Goal: Check status: Check status

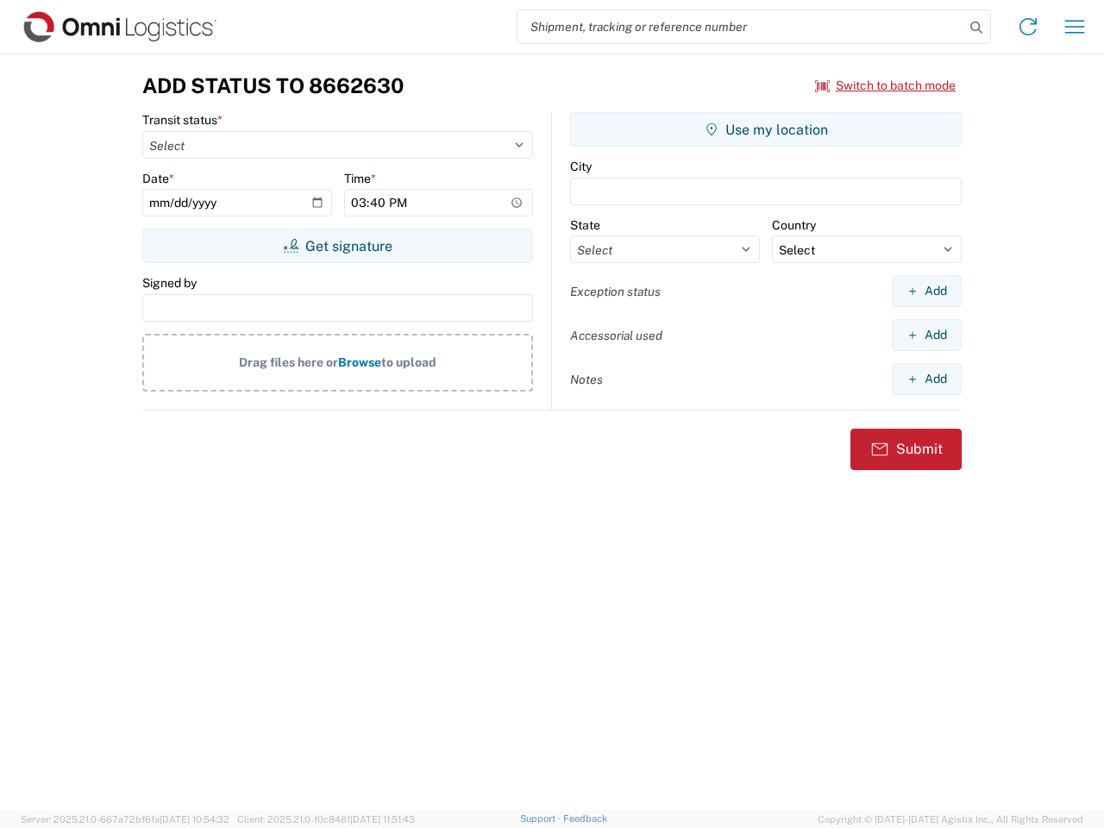
click at [741, 27] on input "search" at bounding box center [740, 26] width 447 height 33
click at [976, 28] on icon at bounding box center [976, 28] width 24 height 24
click at [1028, 27] on icon at bounding box center [1028, 27] width 28 height 28
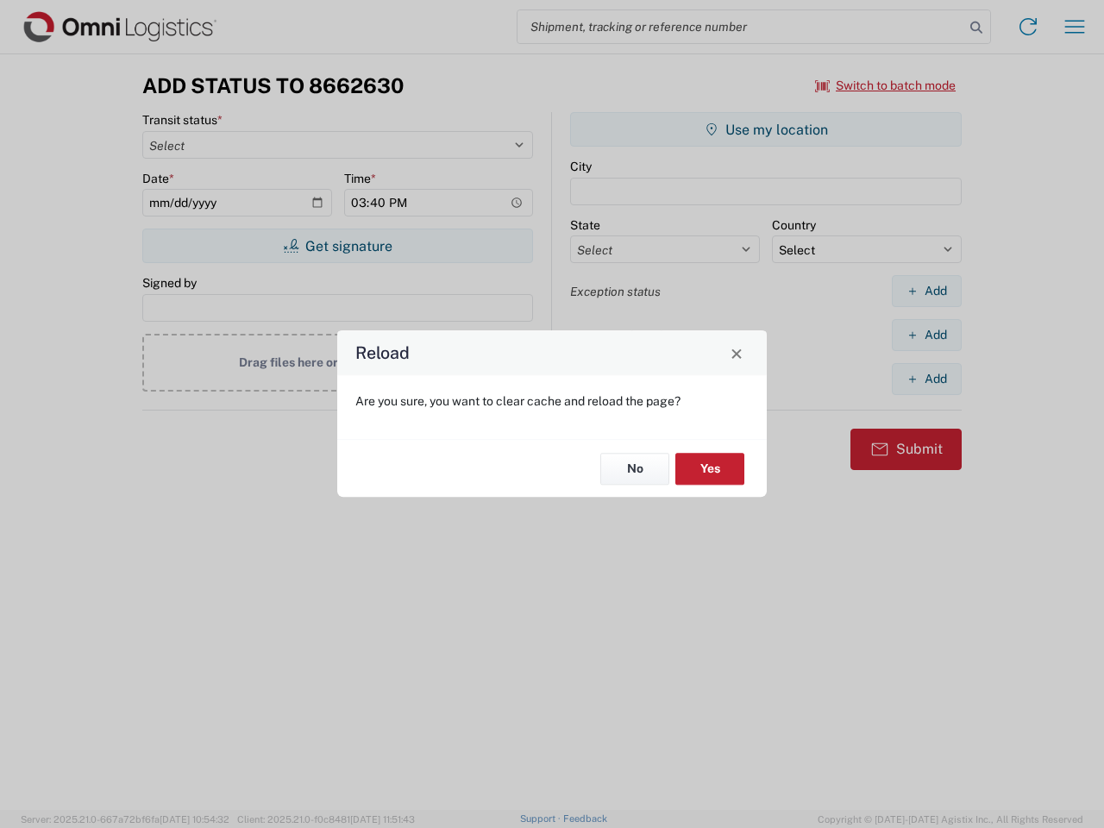
click at [1074, 27] on div "Reload Are you sure, you want to clear cache and reload the page? No Yes" at bounding box center [552, 414] width 1104 height 828
click at [885, 85] on div "Reload Are you sure, you want to clear cache and reload the page? No Yes" at bounding box center [552, 414] width 1104 height 828
click at [337, 246] on div "Reload Are you sure, you want to clear cache and reload the page? No Yes" at bounding box center [552, 414] width 1104 height 828
click at [766, 129] on div "Reload Are you sure, you want to clear cache and reload the page? No Yes" at bounding box center [552, 414] width 1104 height 828
click at [926, 291] on div "Reload Are you sure, you want to clear cache and reload the page? No Yes" at bounding box center [552, 414] width 1104 height 828
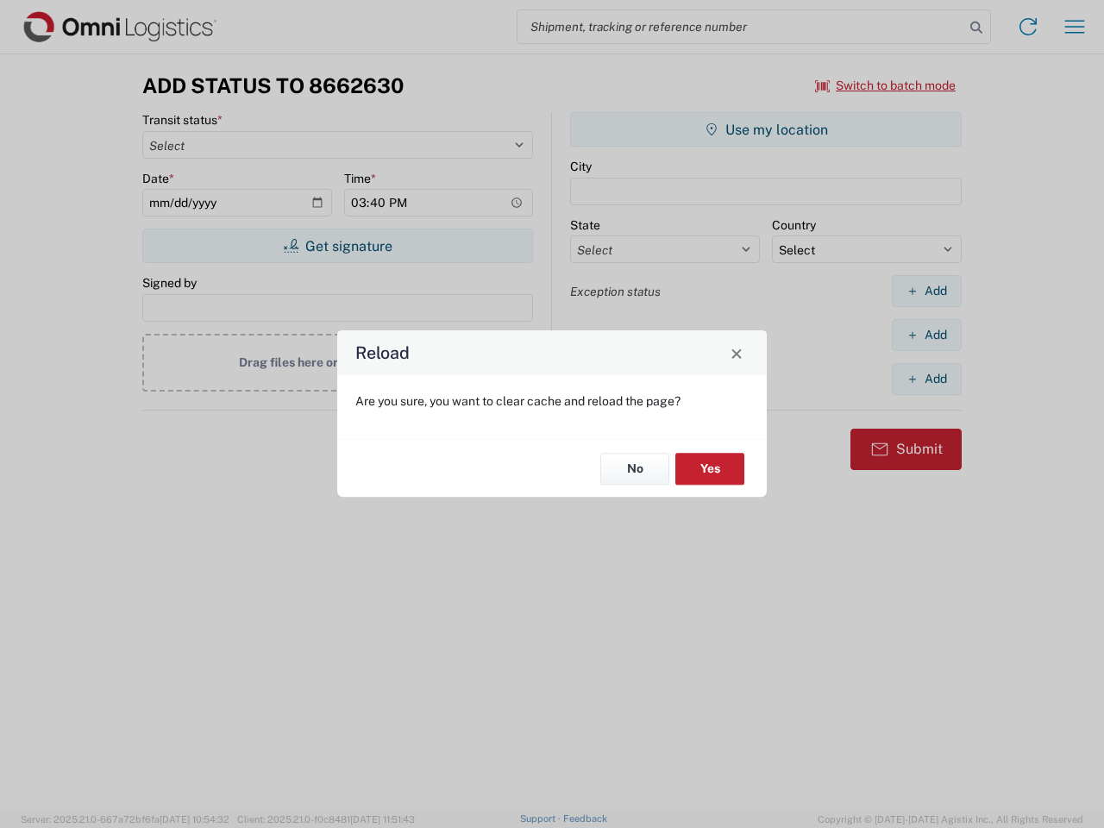
click at [926, 335] on div "Reload Are you sure, you want to clear cache and reload the page? No Yes" at bounding box center [552, 414] width 1104 height 828
click at [926, 378] on div "Reload Are you sure, you want to clear cache and reload the page? No Yes" at bounding box center [552, 414] width 1104 height 828
